Goal: Download file/media

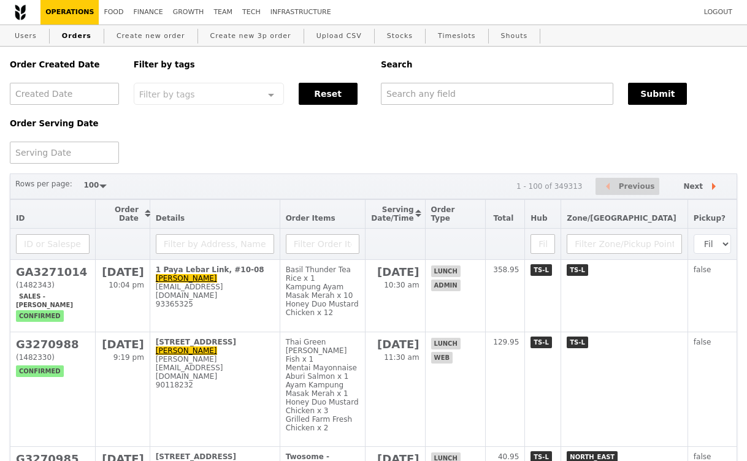
select select "100"
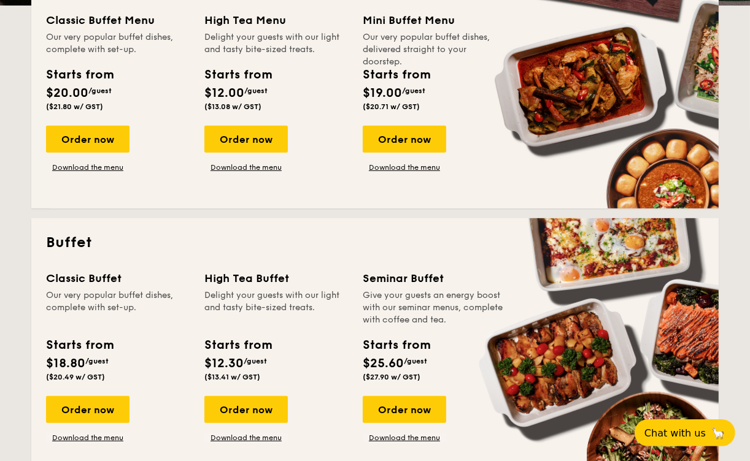
scroll to position [438, 0]
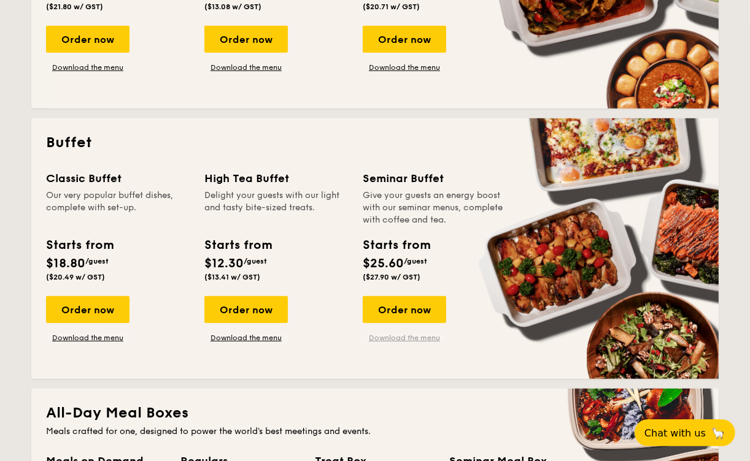
click at [380, 336] on link "Download the menu" at bounding box center [404, 338] width 83 height 10
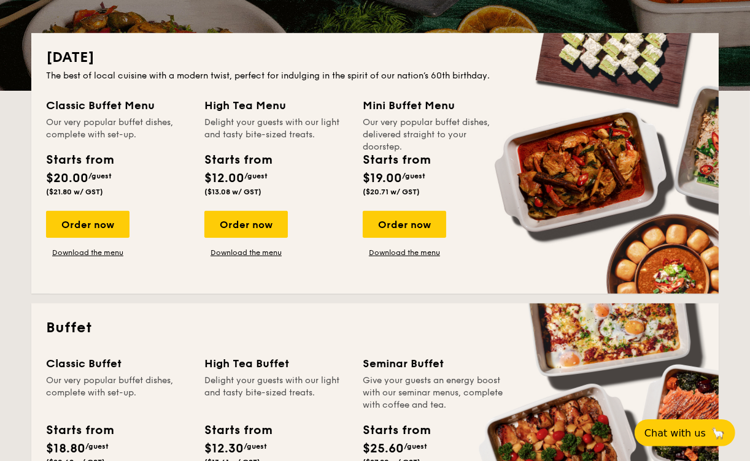
scroll to position [0, 0]
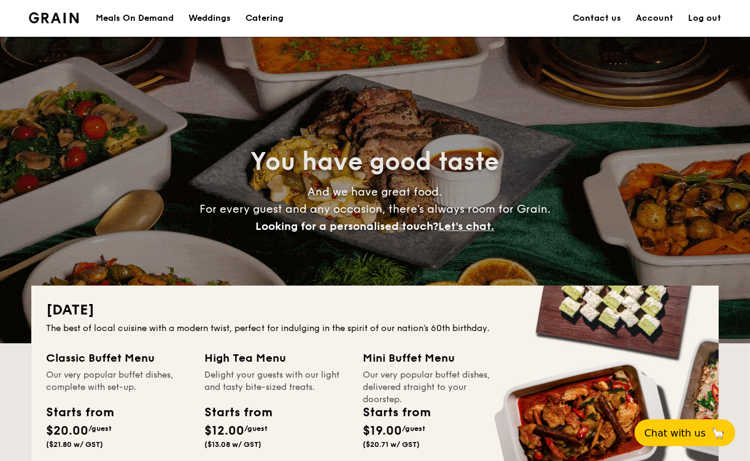
click at [140, 17] on div "Meals On Demand" at bounding box center [135, 18] width 78 height 37
